Goal: Information Seeking & Learning: Compare options

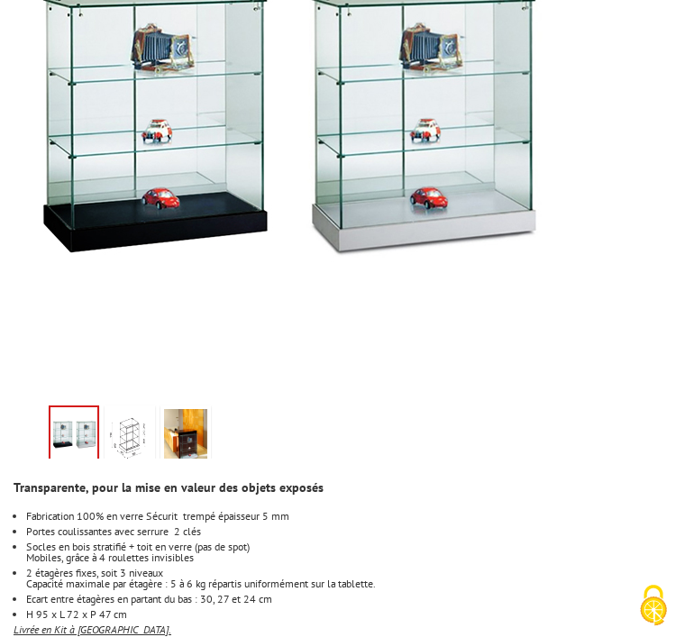
scroll to position [558, 0]
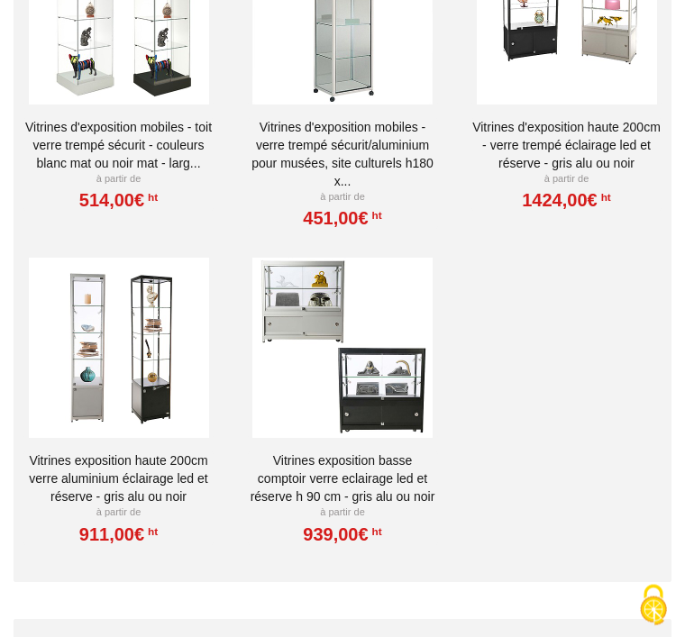
scroll to position [6673, 0]
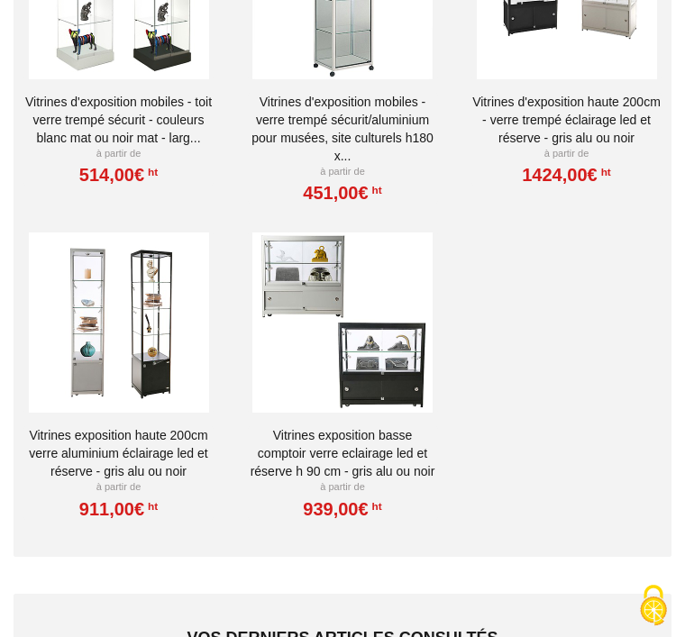
click at [526, 472] on div "Produits similaires Vitrines d'exposition mobiles - toit verre trempé sécurit -…" at bounding box center [343, 187] width 658 height 740
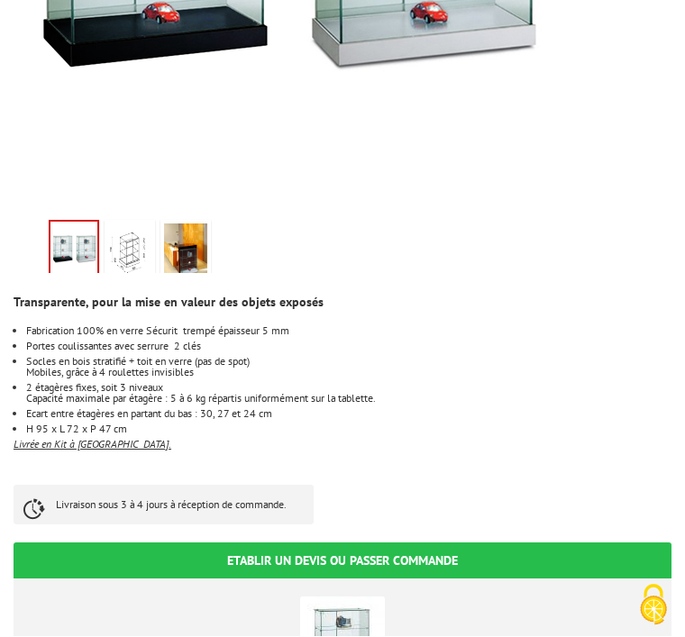
scroll to position [747, 0]
click at [85, 222] on img at bounding box center [73, 250] width 47 height 56
click at [72, 222] on img at bounding box center [73, 250] width 47 height 56
click at [73, 222] on img at bounding box center [73, 250] width 47 height 56
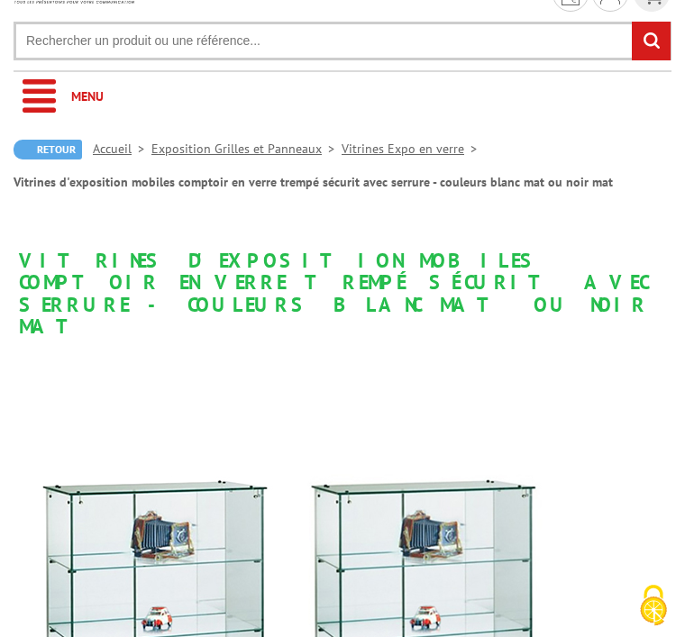
scroll to position [73, 0]
click at [408, 153] on link "Vitrines Expo en verre" at bounding box center [413, 150] width 142 height 16
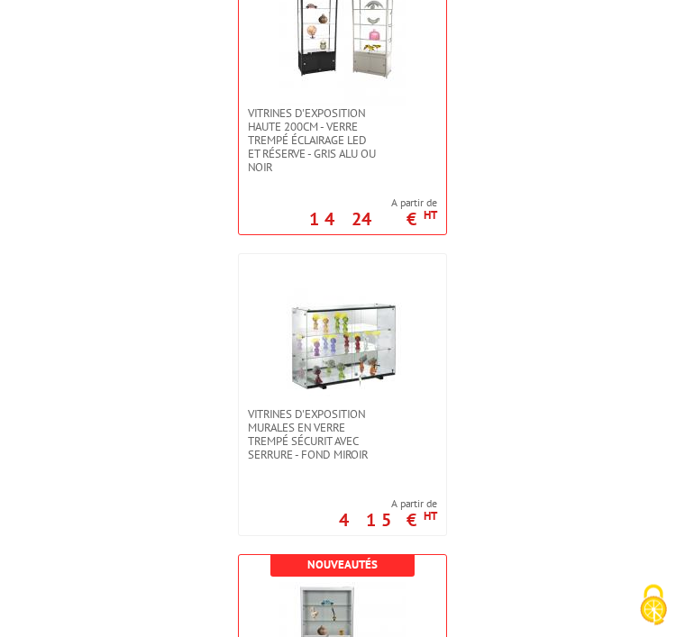
scroll to position [3218, 0]
click at [352, 397] on img at bounding box center [342, 343] width 126 height 126
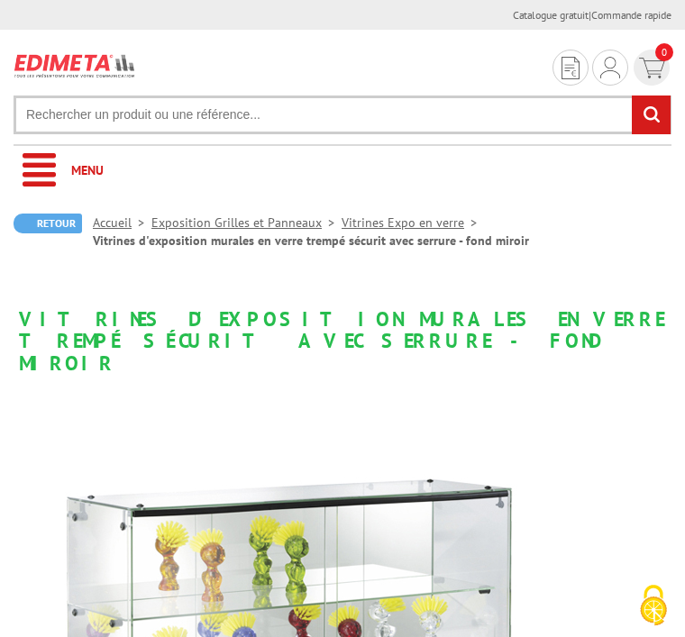
click at [44, 233] on link "Retour" at bounding box center [48, 224] width 68 height 20
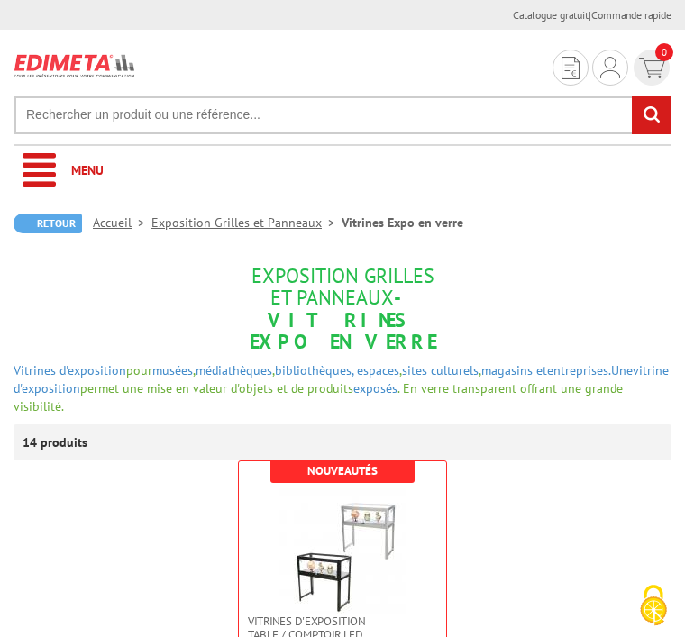
click at [38, 232] on link "Retour" at bounding box center [48, 224] width 68 height 20
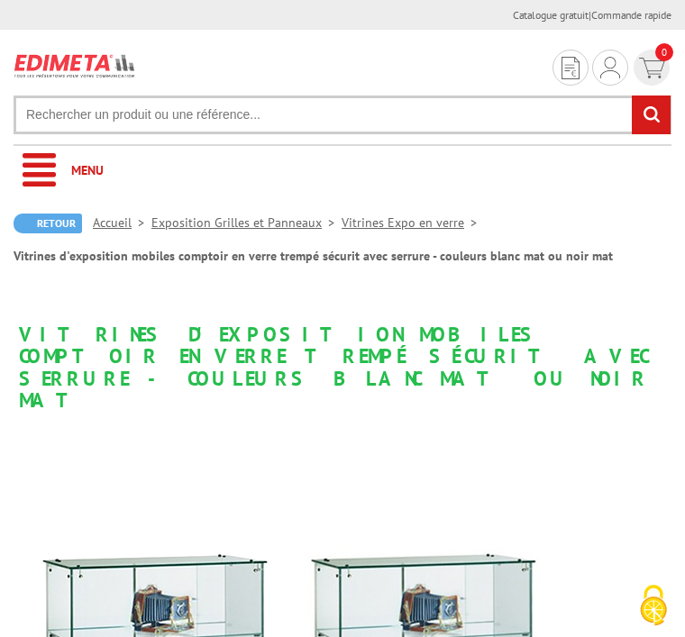
click at [404, 230] on link "Vitrines Expo en verre" at bounding box center [413, 223] width 142 height 16
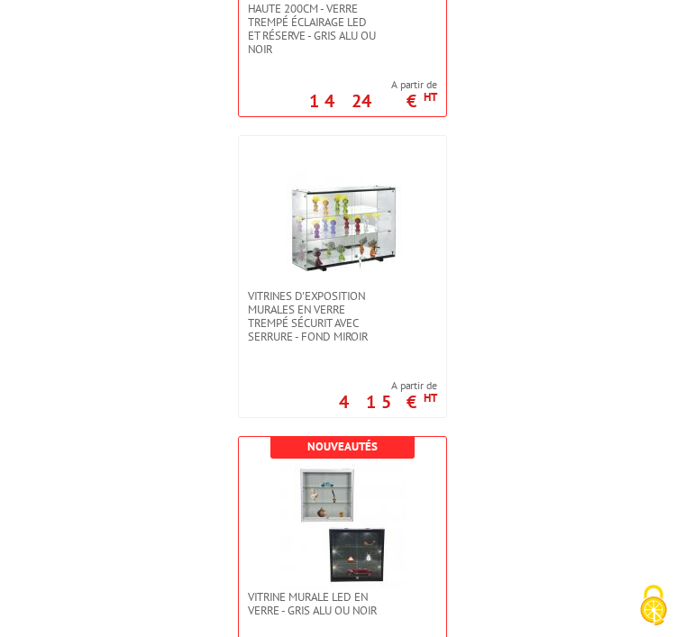
scroll to position [3333, 0]
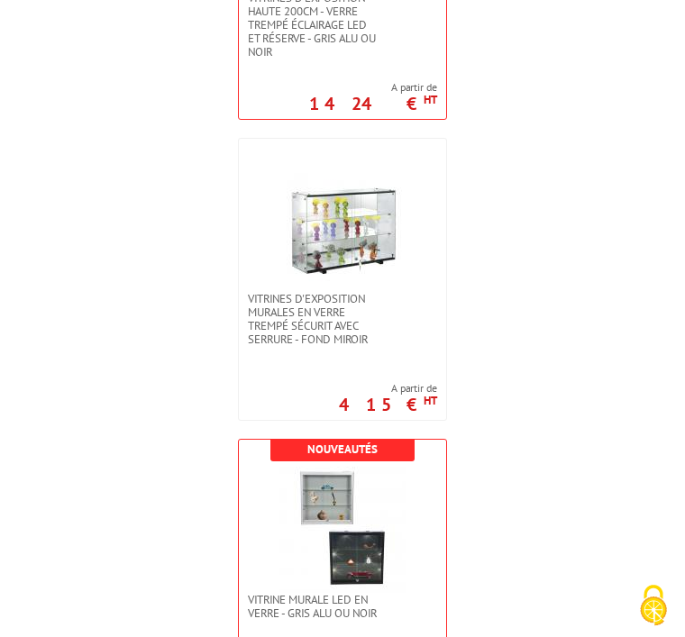
click at [326, 233] on img at bounding box center [342, 229] width 126 height 126
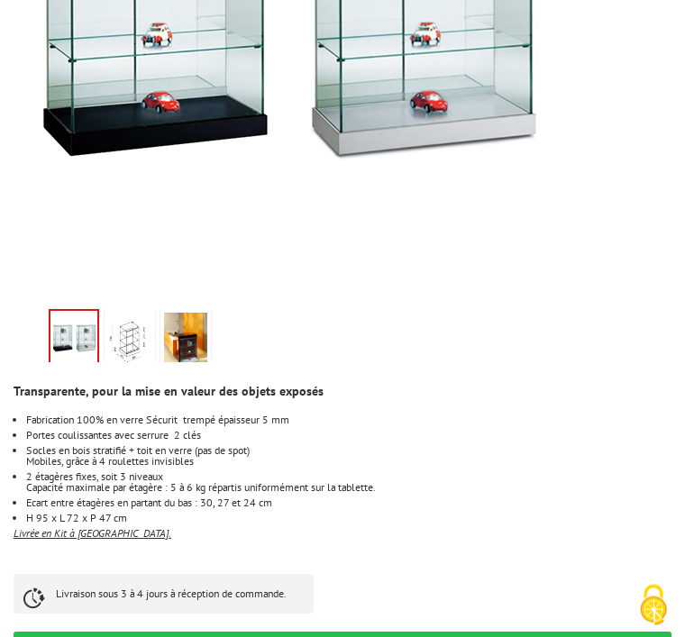
scroll to position [659, 0]
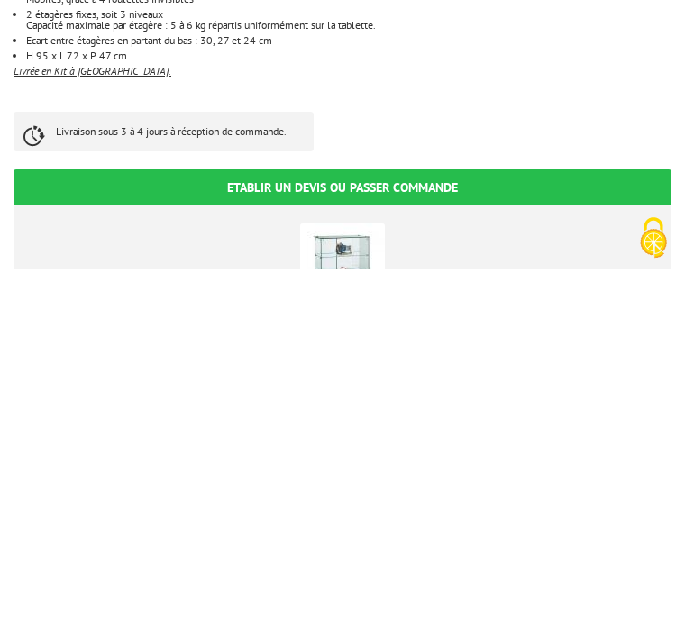
scroll to position [753, 0]
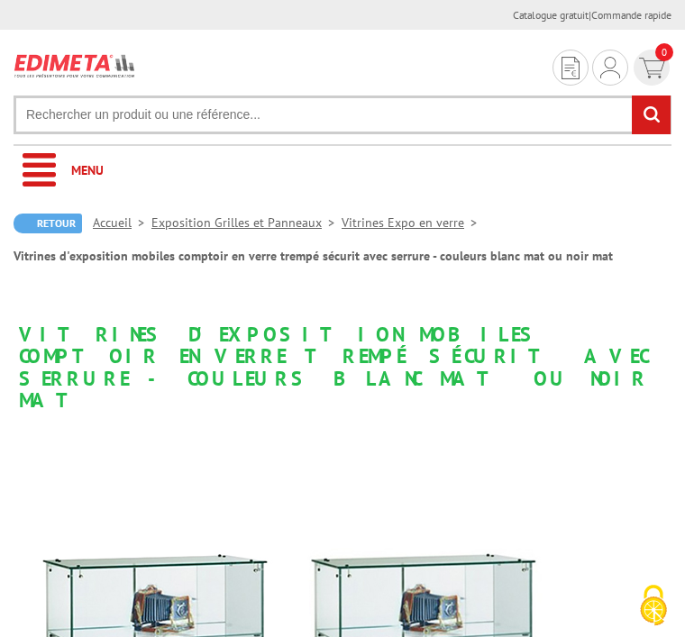
scroll to position [753, 0]
